Goal: Task Accomplishment & Management: Manage account settings

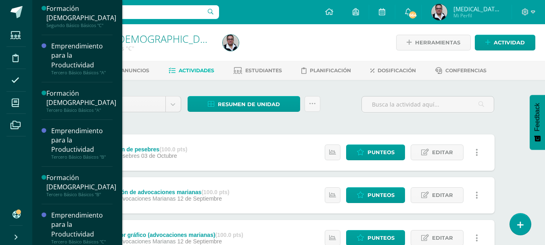
scroll to position [474, 0]
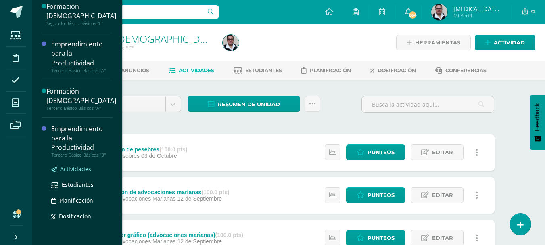
click at [75, 166] on span "Actividades" at bounding box center [75, 169] width 31 height 8
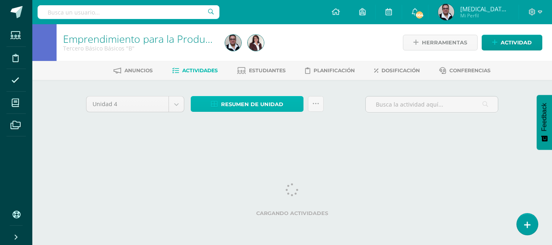
click at [258, 109] on span "Resumen de unidad" at bounding box center [252, 104] width 62 height 15
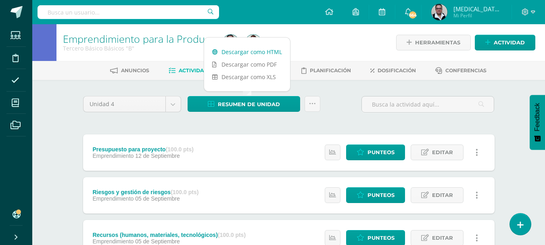
click at [250, 55] on link "Descargar como HTML" at bounding box center [247, 52] width 86 height 13
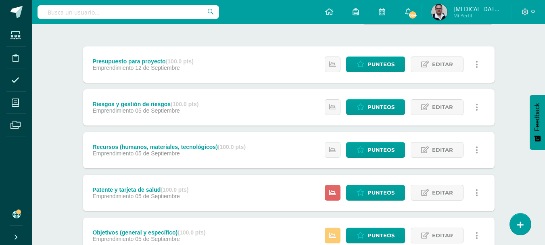
scroll to position [92, 0]
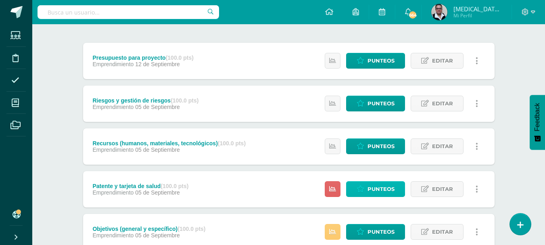
click at [384, 191] on span "Punteos" at bounding box center [381, 189] width 27 height 15
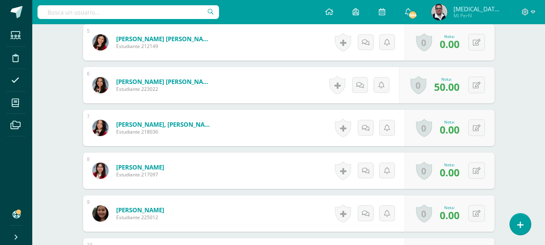
scroll to position [430, 0]
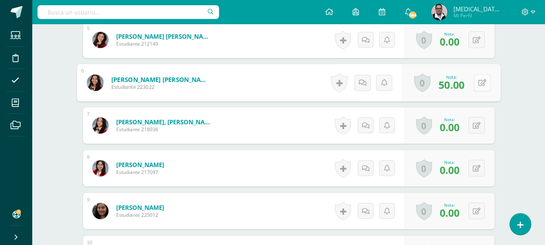
click at [478, 86] on button at bounding box center [482, 82] width 17 height 17
type input "100"
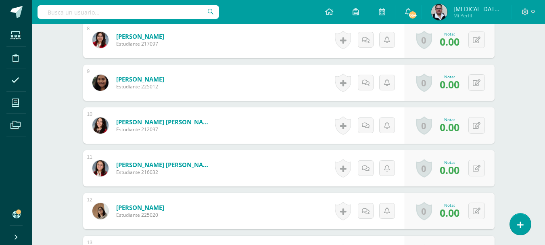
scroll to position [572, 0]
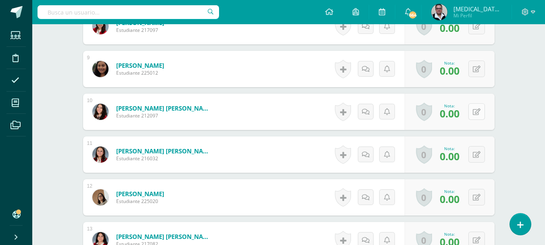
click at [475, 115] on button at bounding box center [477, 111] width 17 height 17
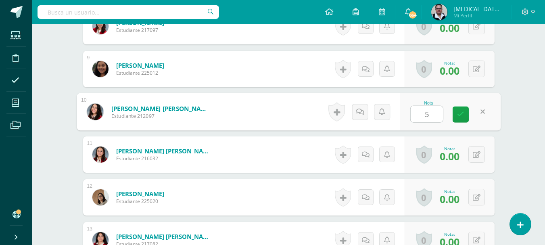
type input "50"
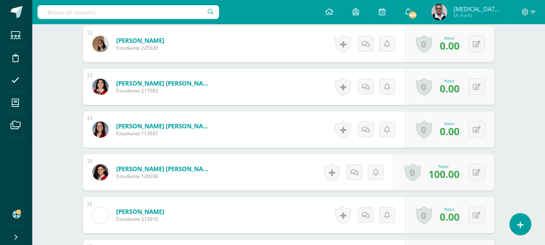
scroll to position [744, 0]
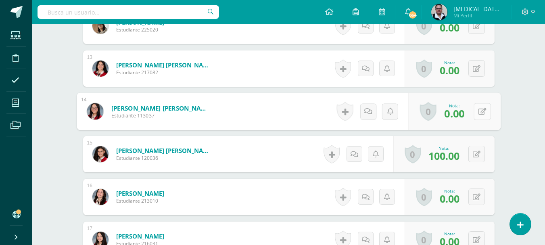
click at [475, 115] on button at bounding box center [482, 111] width 17 height 17
type input "100"
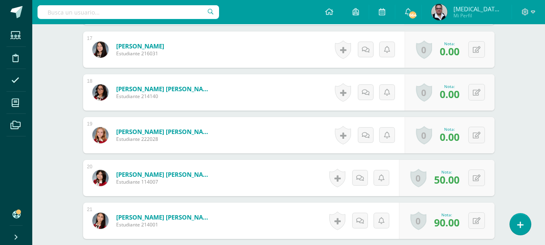
scroll to position [936, 0]
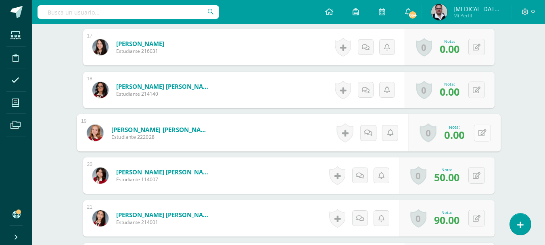
click at [478, 131] on button at bounding box center [482, 132] width 17 height 17
type input "50"
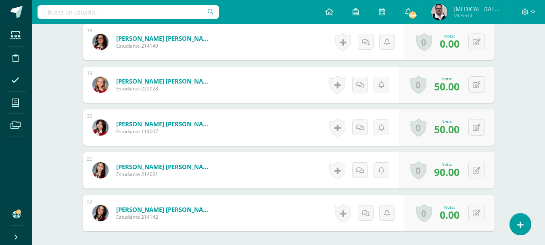
scroll to position [989, 0]
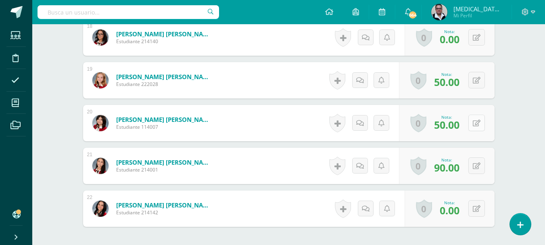
click at [476, 126] on button at bounding box center [477, 123] width 17 height 17
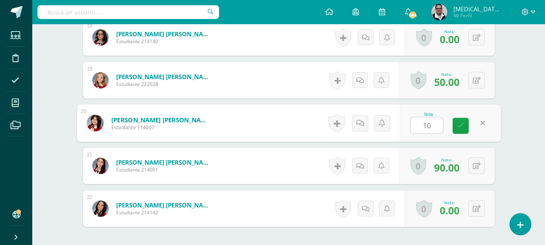
type input "100"
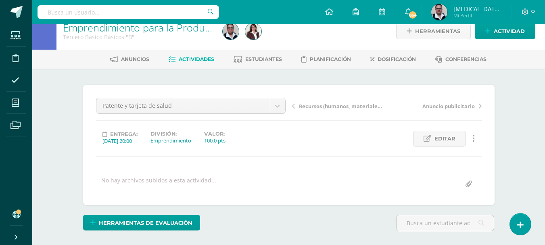
scroll to position [0, 0]
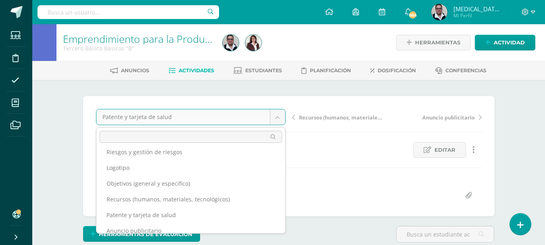
scroll to position [40, 0]
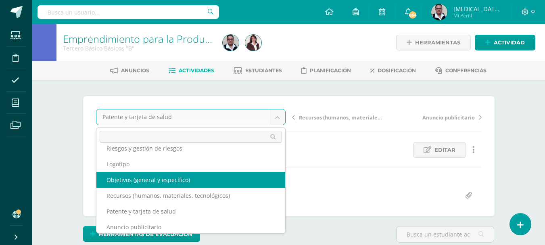
select select "/dashboard/teacher/grade-activity/208876/"
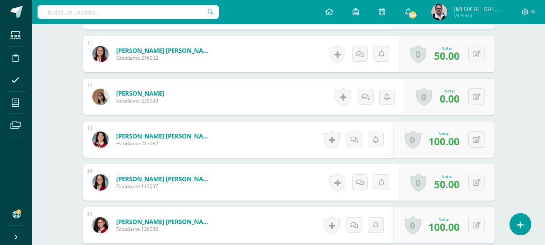
scroll to position [686, 0]
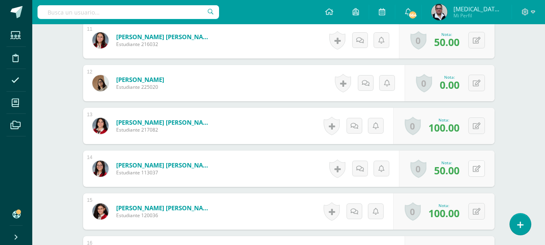
click at [477, 169] on button at bounding box center [477, 168] width 17 height 17
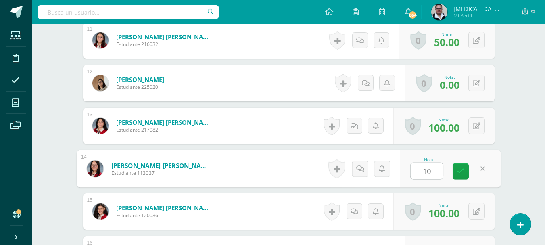
type input "100"
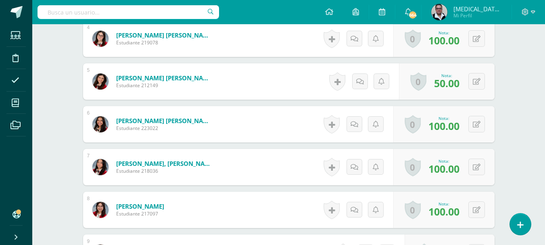
scroll to position [0, 0]
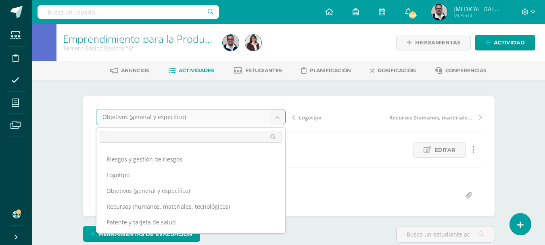
scroll to position [33, 0]
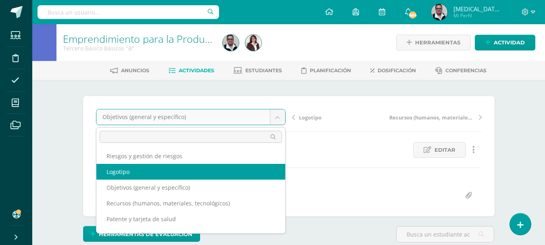
select select "/dashboard/teacher/grade-activity/208877/"
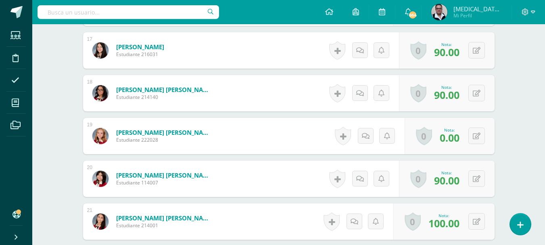
scroll to position [935, 0]
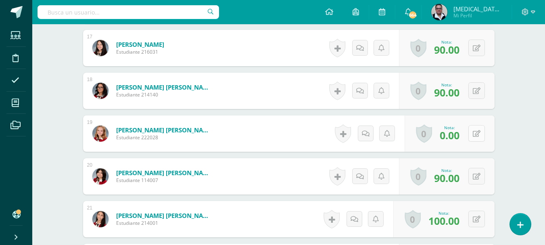
click at [479, 137] on button at bounding box center [477, 133] width 17 height 17
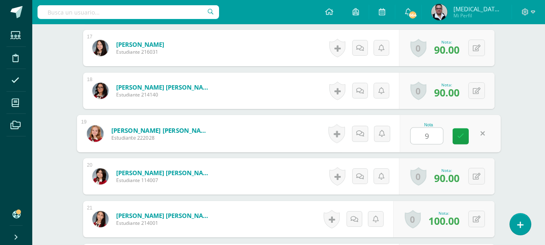
type input "90"
